Goal: Task Accomplishment & Management: Complete application form

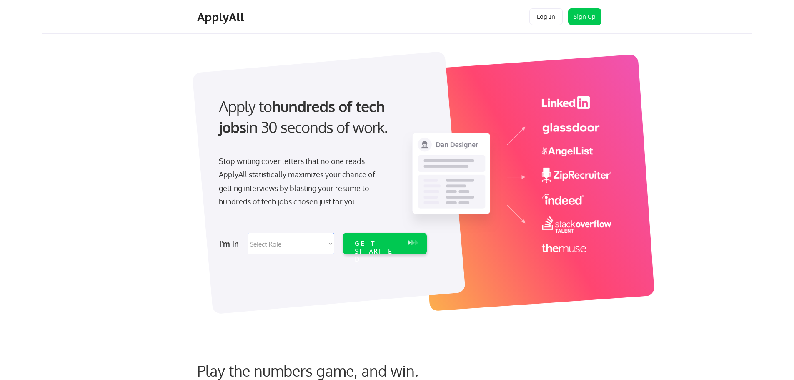
click at [283, 242] on select "Select Role Software Engineering Product Management Customer Success Sales UI/U…" at bounding box center [291, 244] width 87 height 22
select select ""data_science___analytics""
click at [248, 233] on select "Select Role Software Engineering Product Management Customer Success Sales UI/U…" at bounding box center [291, 244] width 87 height 22
select select ""data_science___analytics""
click at [377, 246] on div "GET STARTED" at bounding box center [377, 251] width 45 height 24
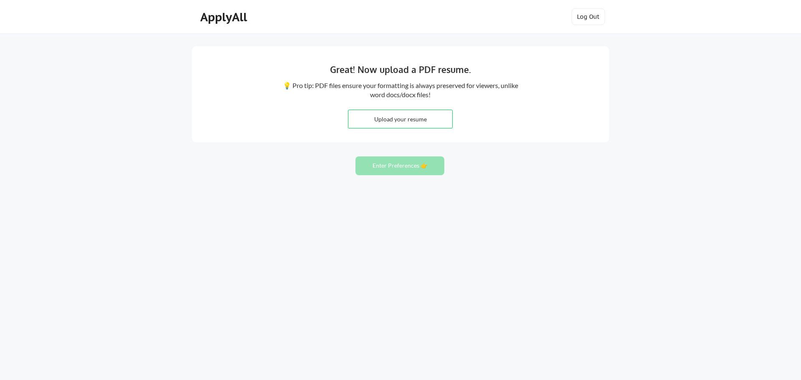
click at [372, 120] on input "file" at bounding box center [400, 119] width 104 height 18
type input "C:\fakepath\resume_himanshu_d.pdf"
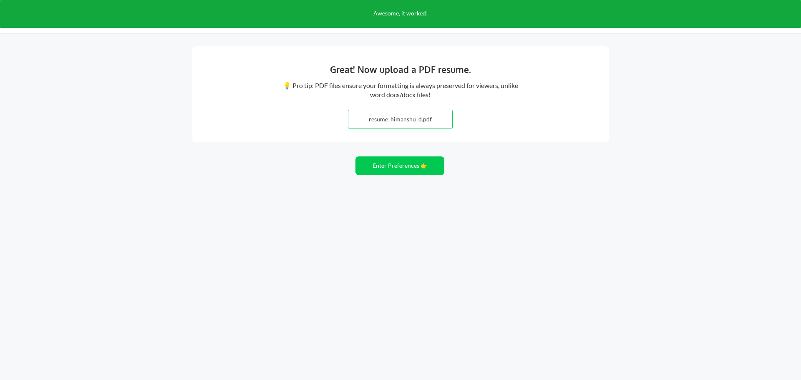
click at [403, 122] on input "file" at bounding box center [400, 119] width 104 height 18
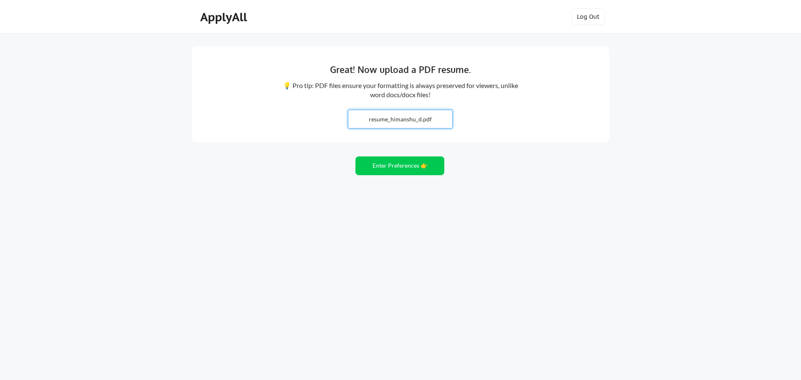
type input "C:\fakepath\resume_himanshu_d.docx"
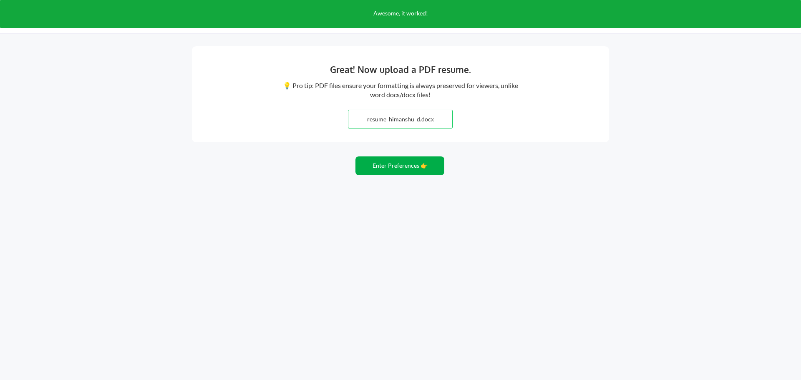
click at [389, 167] on button "Enter Preferences 👉" at bounding box center [399, 165] width 89 height 19
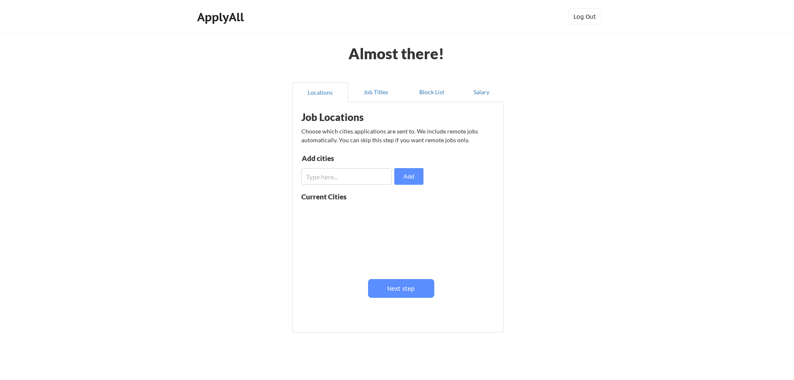
click at [347, 174] on input "input" at bounding box center [346, 176] width 90 height 17
type input "bellevue"
click at [413, 178] on button "Add" at bounding box center [408, 176] width 29 height 17
click at [341, 176] on input "input" at bounding box center [346, 176] width 90 height 17
type input "seattle"
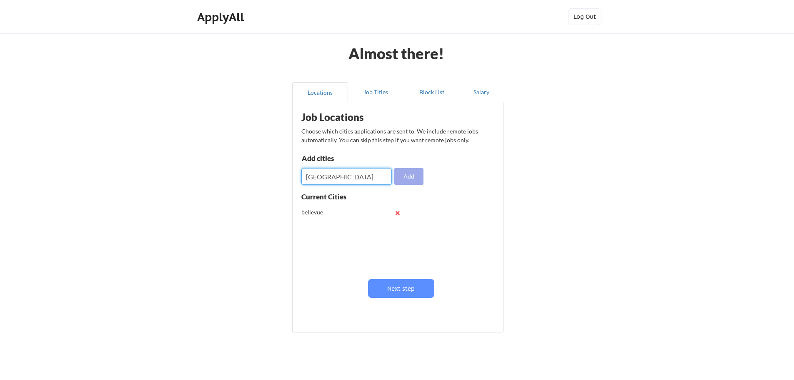
click at [414, 174] on button "Add" at bounding box center [408, 176] width 29 height 17
click at [346, 174] on input "input" at bounding box center [346, 176] width 90 height 17
type input "kirkland"
click at [407, 176] on button "Add" at bounding box center [408, 176] width 29 height 17
click at [332, 176] on input "input" at bounding box center [346, 176] width 90 height 17
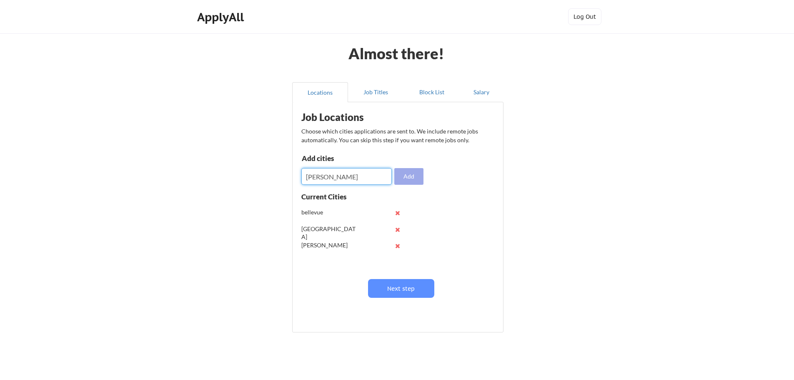
type input "redmond"
click at [415, 170] on button "Add" at bounding box center [408, 176] width 29 height 17
click at [354, 177] on input "input" at bounding box center [346, 176] width 90 height 17
type input "remote"
click at [404, 178] on button "Add" at bounding box center [408, 176] width 29 height 17
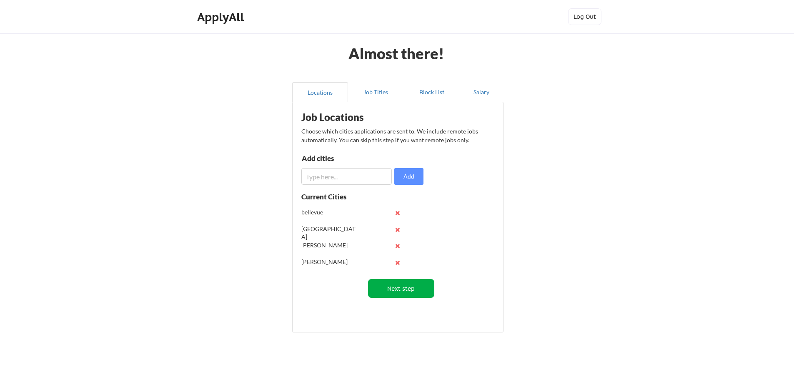
click at [406, 285] on button "Next step" at bounding box center [401, 288] width 66 height 19
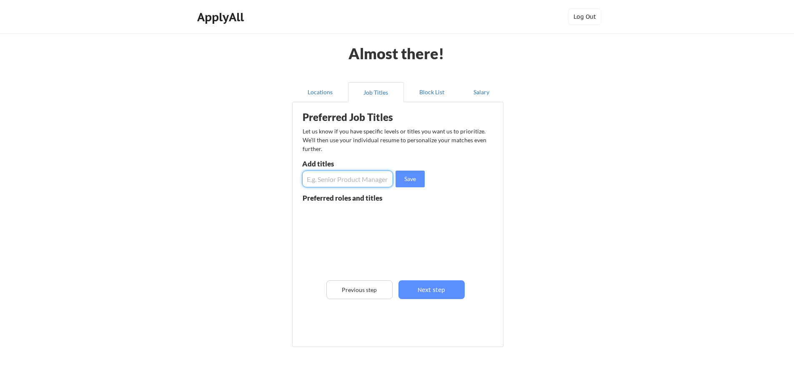
click at [347, 177] on input "input" at bounding box center [347, 179] width 91 height 17
type input "Data Analyst"
click at [417, 181] on button "Save" at bounding box center [410, 179] width 29 height 17
click at [339, 179] on input "input" at bounding box center [347, 179] width 91 height 17
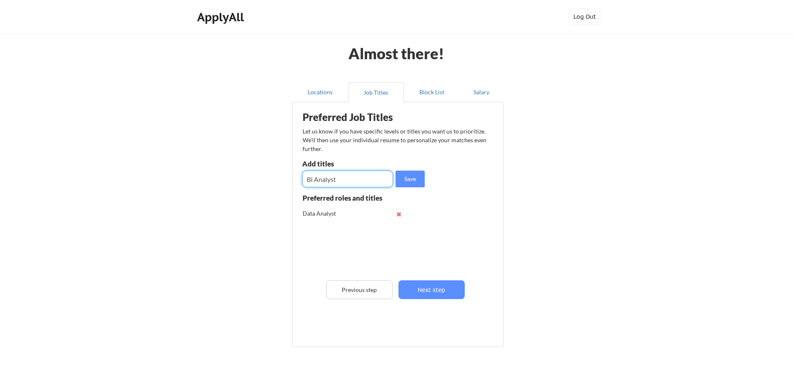
type input "Bi Analyst"
click at [339, 179] on input "input" at bounding box center [347, 179] width 91 height 17
type input "Senior Data Analyst"
click at [341, 179] on input "input" at bounding box center [347, 179] width 91 height 17
type input "Senior Business Analyst"
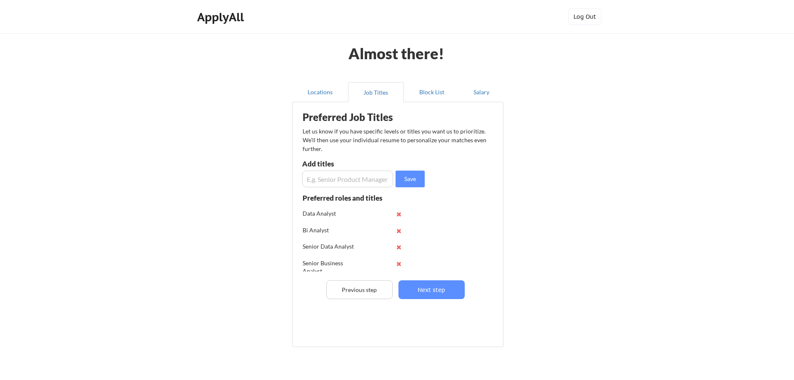
click at [327, 168] on div "Add titles" at bounding box center [346, 165] width 89 height 10
click at [329, 175] on input "input" at bounding box center [347, 179] width 91 height 17
type input "BI Engineer"
click at [329, 177] on input "input" at bounding box center [347, 179] width 91 height 17
type input "Senior"
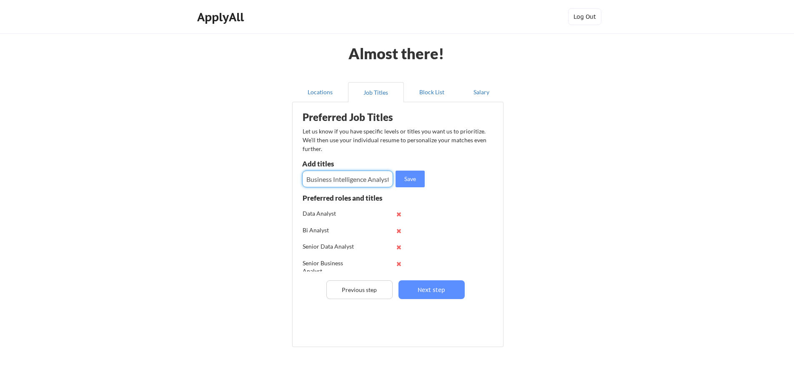
scroll to position [0, 3]
type input "Business Intelligence Analyst"
click at [335, 179] on input "input" at bounding box center [347, 179] width 91 height 17
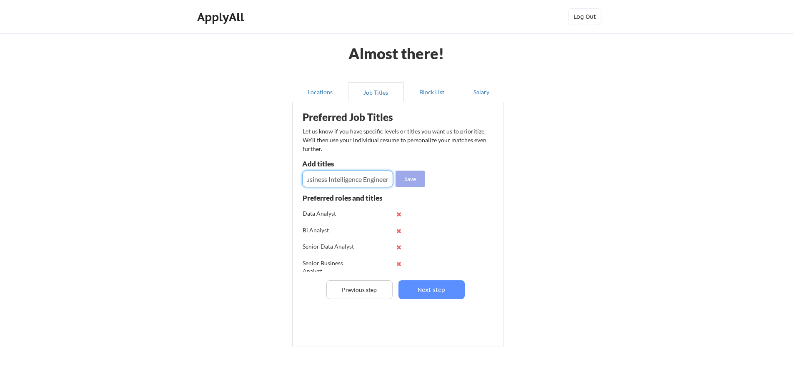
type input "Business Intelligence Engineer"
click at [411, 180] on button "Save" at bounding box center [410, 179] width 29 height 17
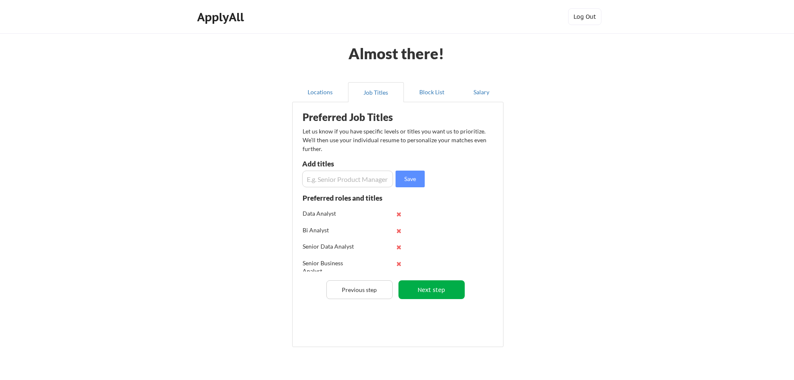
click at [432, 289] on button "Next step" at bounding box center [432, 289] width 66 height 19
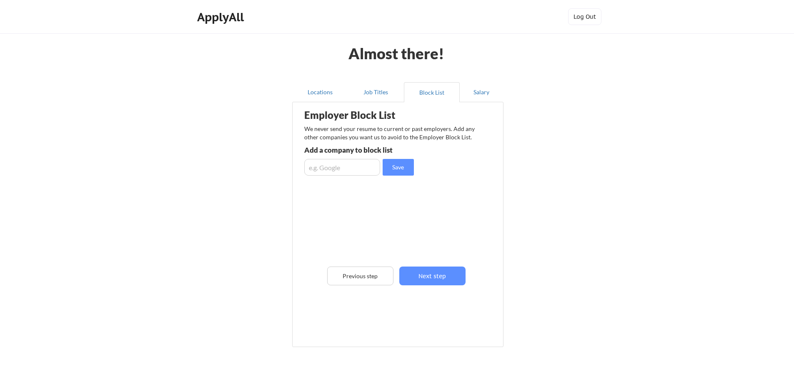
click at [342, 166] on input "input" at bounding box center [342, 167] width 76 height 17
type input "Kaseya"
click at [399, 169] on button "Save" at bounding box center [398, 167] width 31 height 17
click at [340, 168] on input "input" at bounding box center [342, 167] width 76 height 17
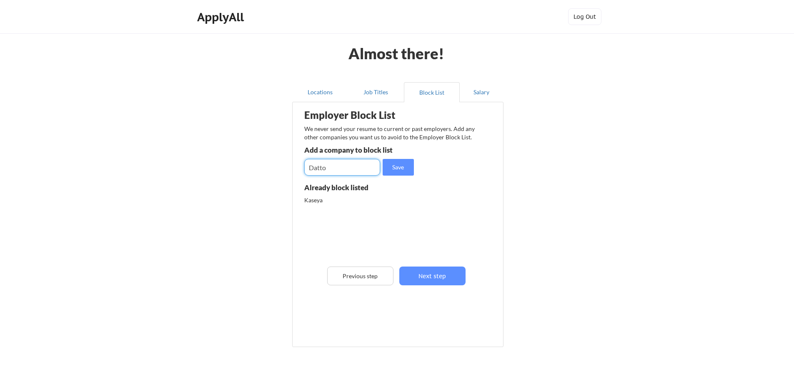
type input "Datto"
click at [340, 168] on input "input" at bounding box center [342, 167] width 76 height 17
type input "Kaseya LLC"
click at [402, 167] on button "Save" at bounding box center [398, 167] width 31 height 17
click at [314, 165] on input "input" at bounding box center [342, 167] width 76 height 17
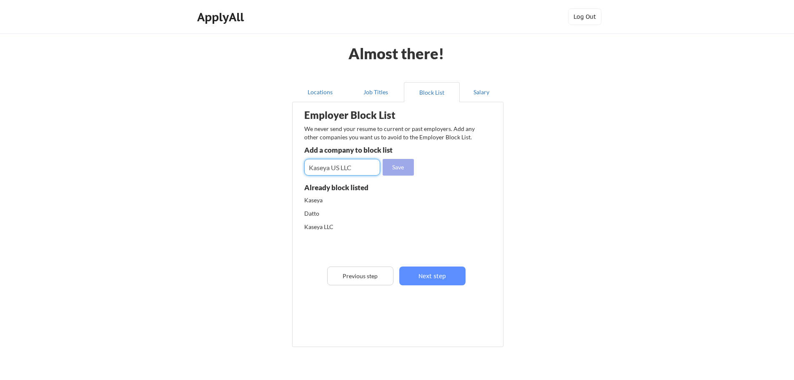
type input "Kaseya US LLC"
click at [399, 170] on button "Save" at bounding box center [398, 167] width 31 height 17
click at [329, 168] on input "input" at bounding box center [342, 167] width 76 height 17
type input "Cardinal Health"
click at [396, 167] on button "Save" at bounding box center [398, 167] width 31 height 17
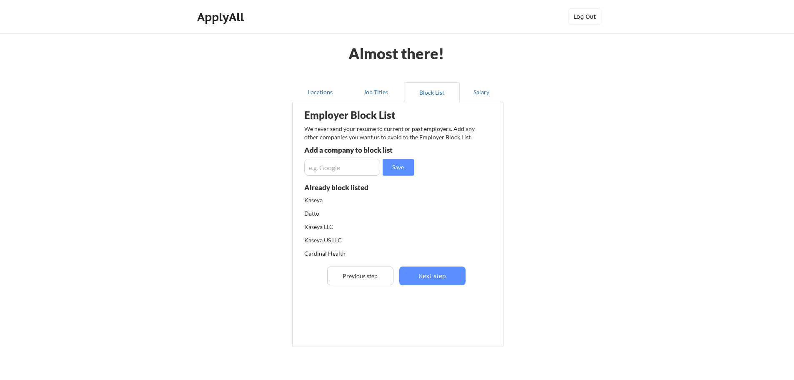
click at [353, 166] on input "input" at bounding box center [342, 167] width 76 height 17
type input "Genpact"
click at [394, 170] on button "Save" at bounding box center [398, 167] width 31 height 17
click at [440, 276] on button "Next step" at bounding box center [432, 275] width 66 height 19
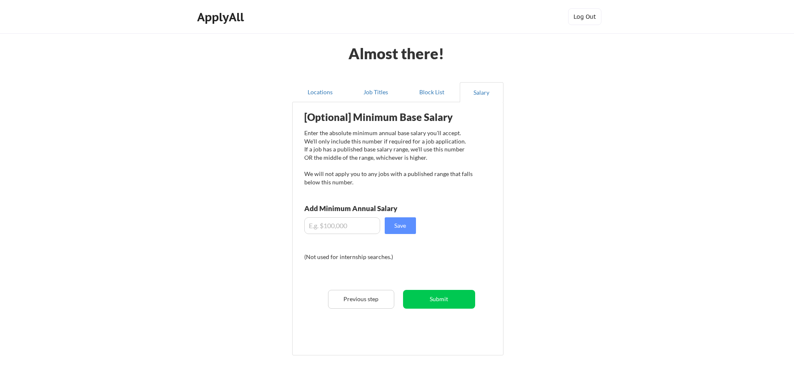
click at [352, 226] on input "input" at bounding box center [342, 225] width 76 height 17
click at [322, 227] on input "input" at bounding box center [342, 225] width 76 height 17
type input "$101,000"
click at [404, 225] on button "Save" at bounding box center [400, 225] width 31 height 17
click at [473, 255] on div "[Optional] Minimum Base Salary Enter the absolute minimum annual base salary yo…" at bounding box center [400, 225] width 206 height 239
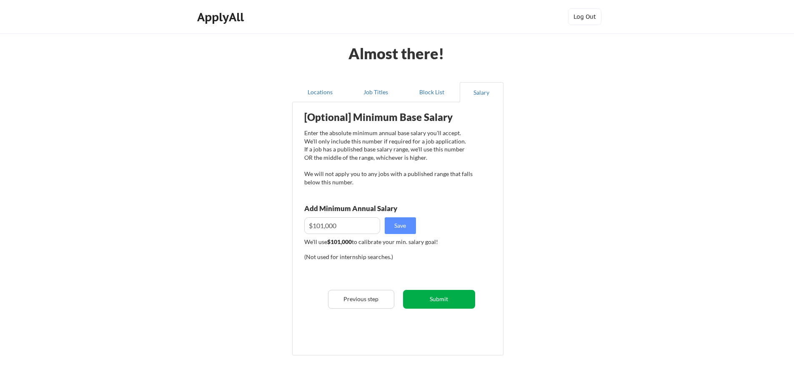
click at [440, 300] on button "Submit" at bounding box center [439, 299] width 72 height 19
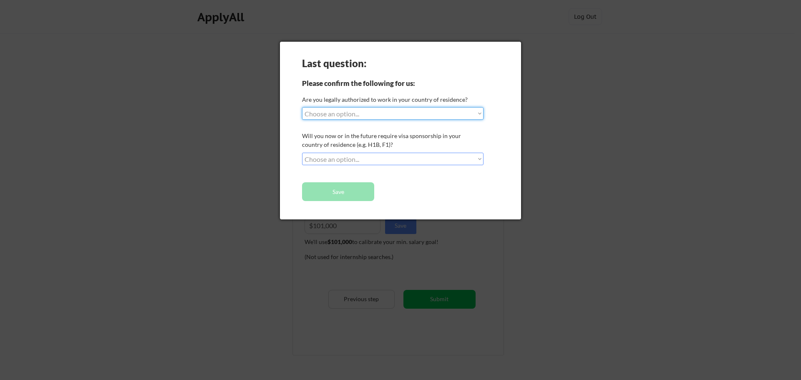
click at [324, 113] on select "Choose an option... Yes, I am a US Citizen Yes, I am a Canadian Citizen Yes, I …" at bounding box center [392, 113] width 181 height 13
select select ""yes__i_am_here_on_a_visa__h1b__opt__etc__""
click at [302, 107] on select "Choose an option... Yes, I am a US Citizen Yes, I am a Canadian Citizen Yes, I …" at bounding box center [392, 113] width 181 height 13
click at [322, 156] on select "Choose an option... No, I will not need sponsorship Yes, I will need sponsorship" at bounding box center [392, 159] width 181 height 13
select select ""no__i_will_not_need_sponsorship""
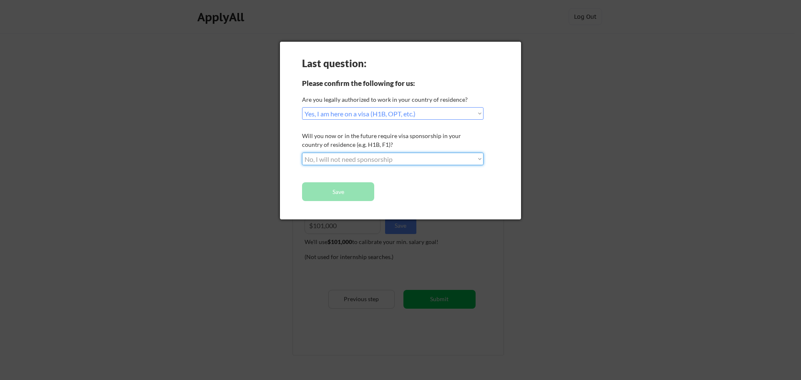
click at [302, 153] on select "Choose an option... No, I will not need sponsorship Yes, I will need sponsorship" at bounding box center [392, 159] width 181 height 13
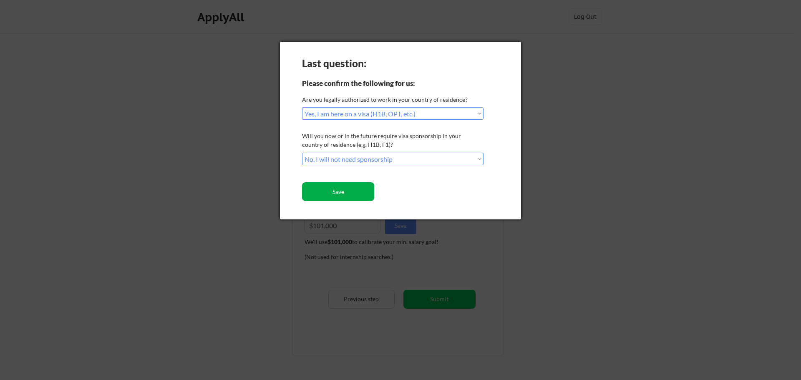
click at [317, 193] on button "Save" at bounding box center [338, 191] width 72 height 19
